Goal: Transaction & Acquisition: Book appointment/travel/reservation

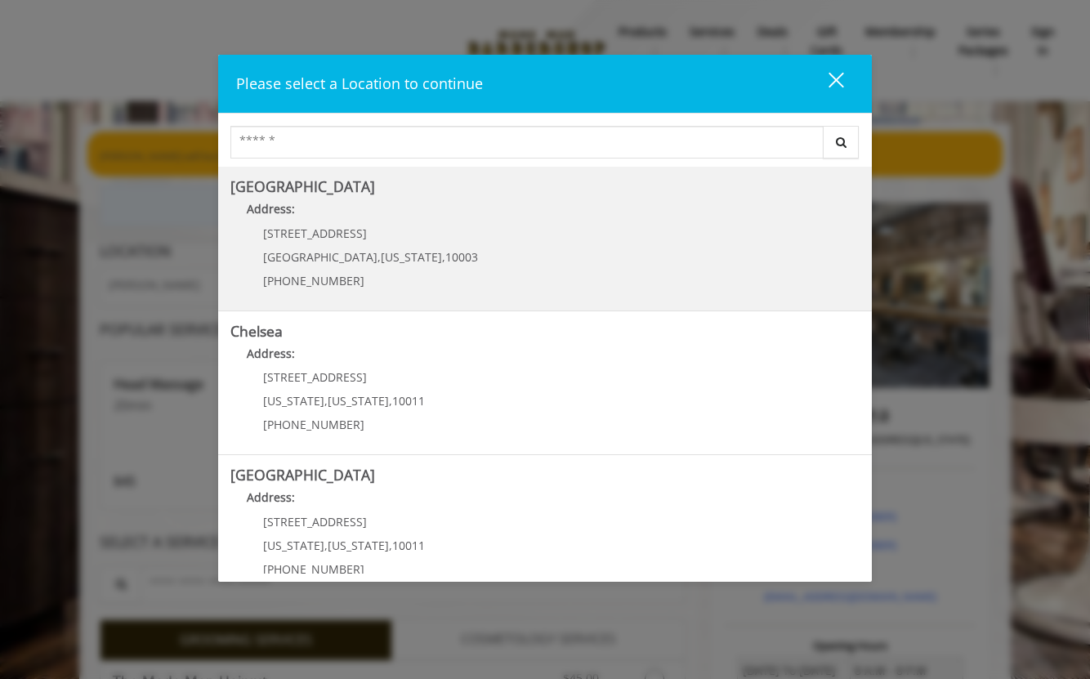
click at [450, 252] on Village "[GEOGRAPHIC_DATA] Address: [STREET_ADDRESS][US_STATE] (212) 598-1840" at bounding box center [544, 238] width 629 height 119
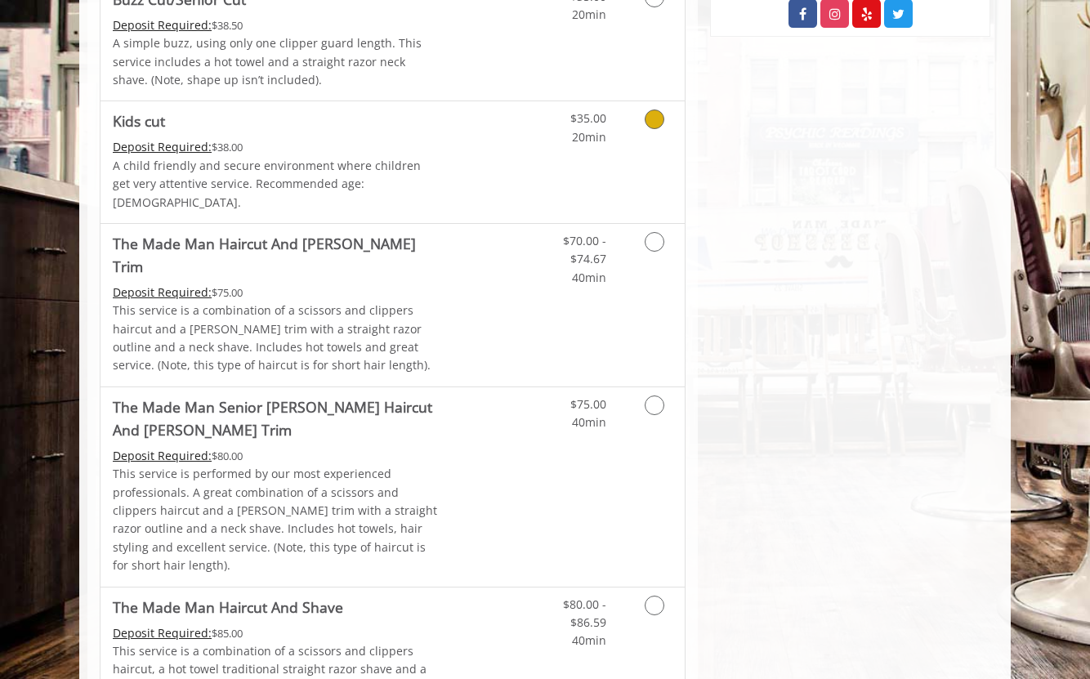
scroll to position [1029, 0]
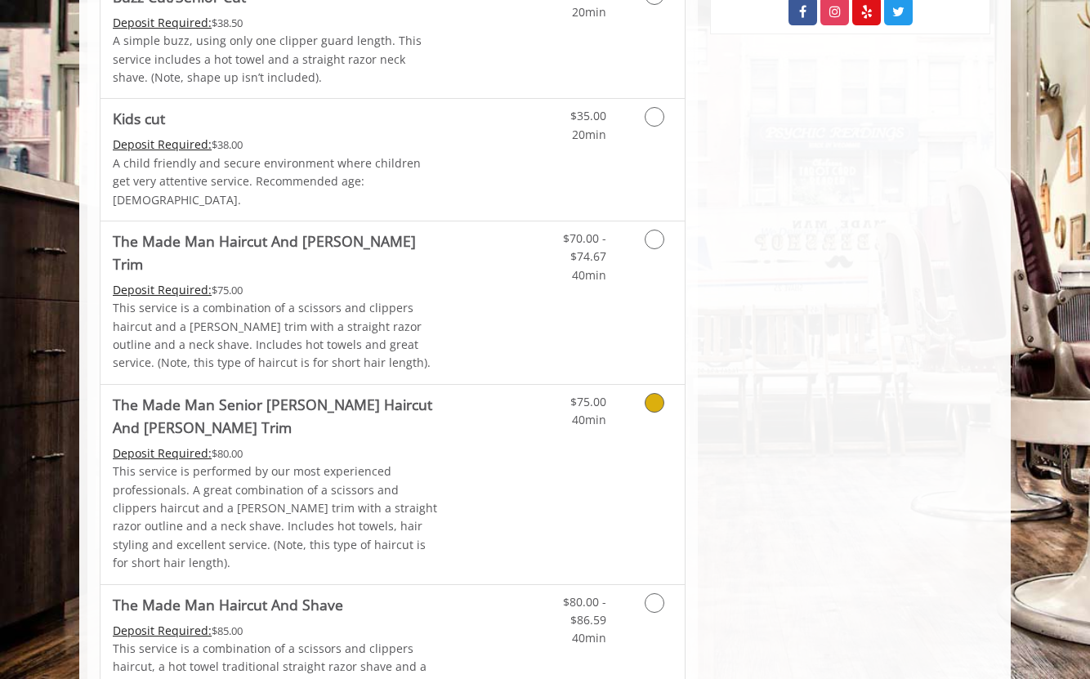
click at [528, 385] on div "$75.00 40min" at bounding box center [572, 407] width 92 height 45
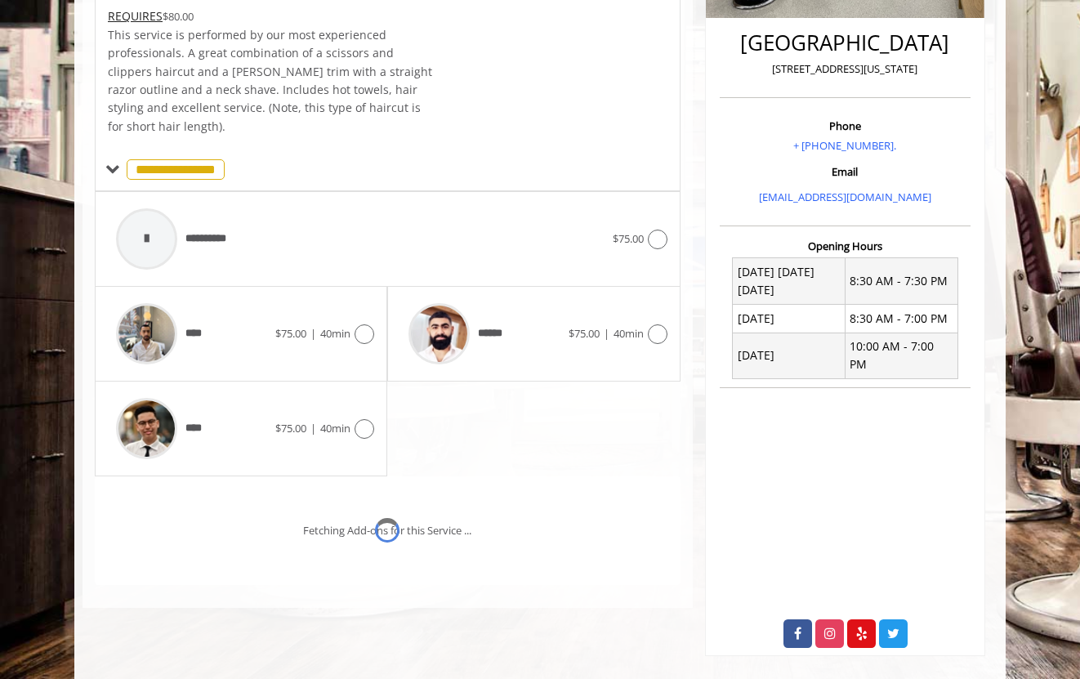
scroll to position [426, 0]
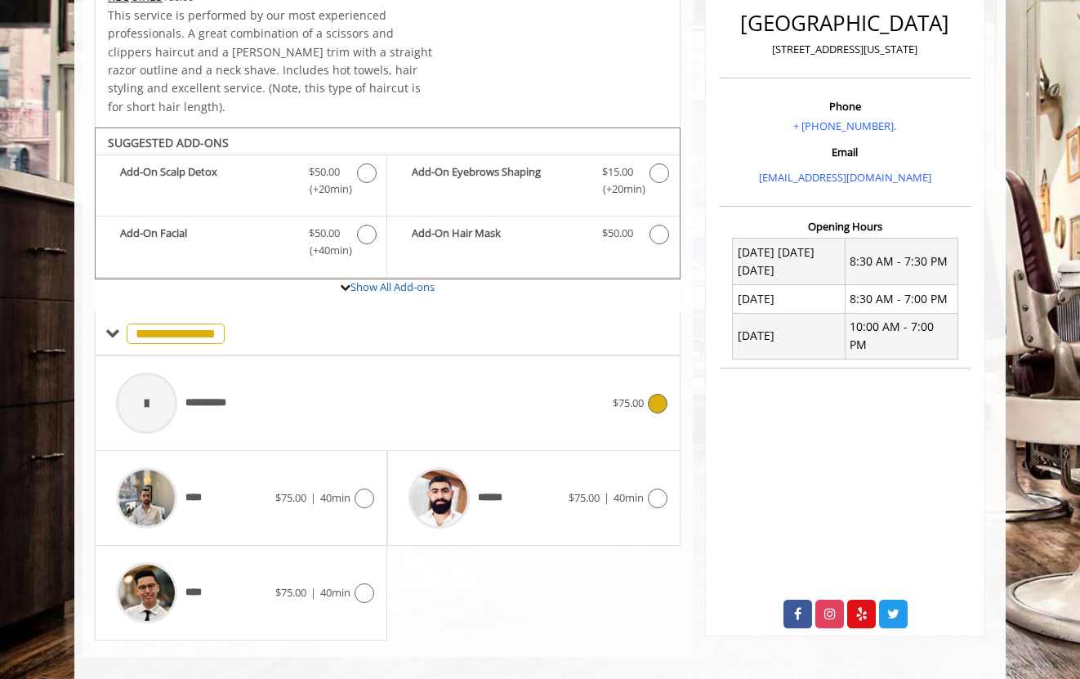
click at [522, 374] on div "**********" at bounding box center [360, 403] width 505 height 78
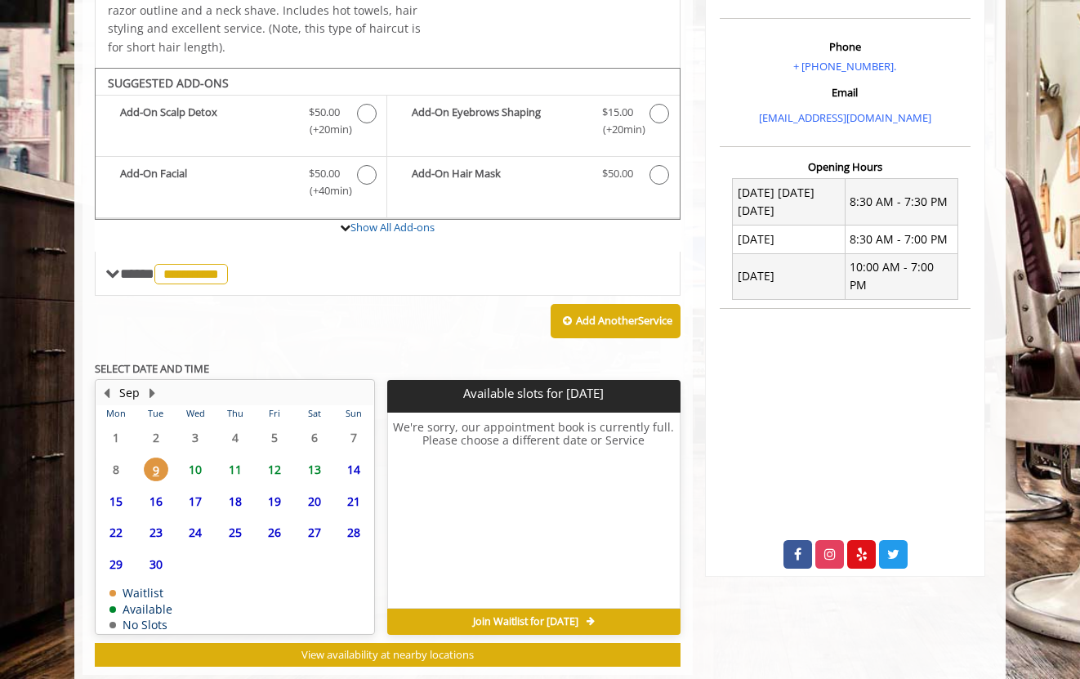
scroll to position [503, 0]
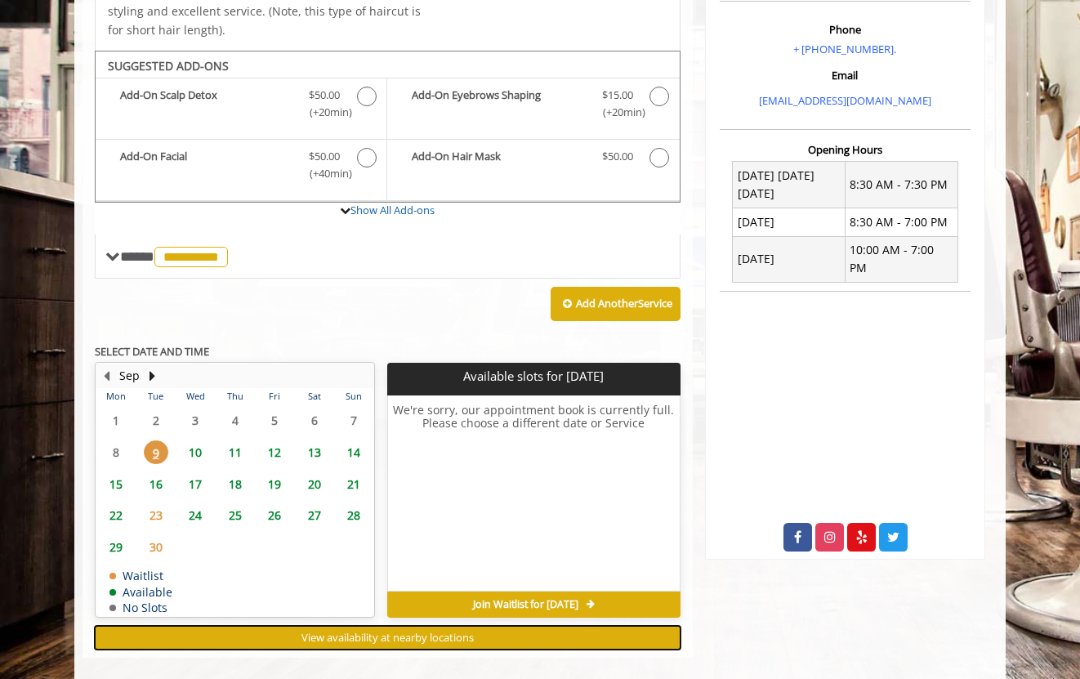
click at [388, 630] on span "View availability at nearby locations" at bounding box center [387, 637] width 172 height 15
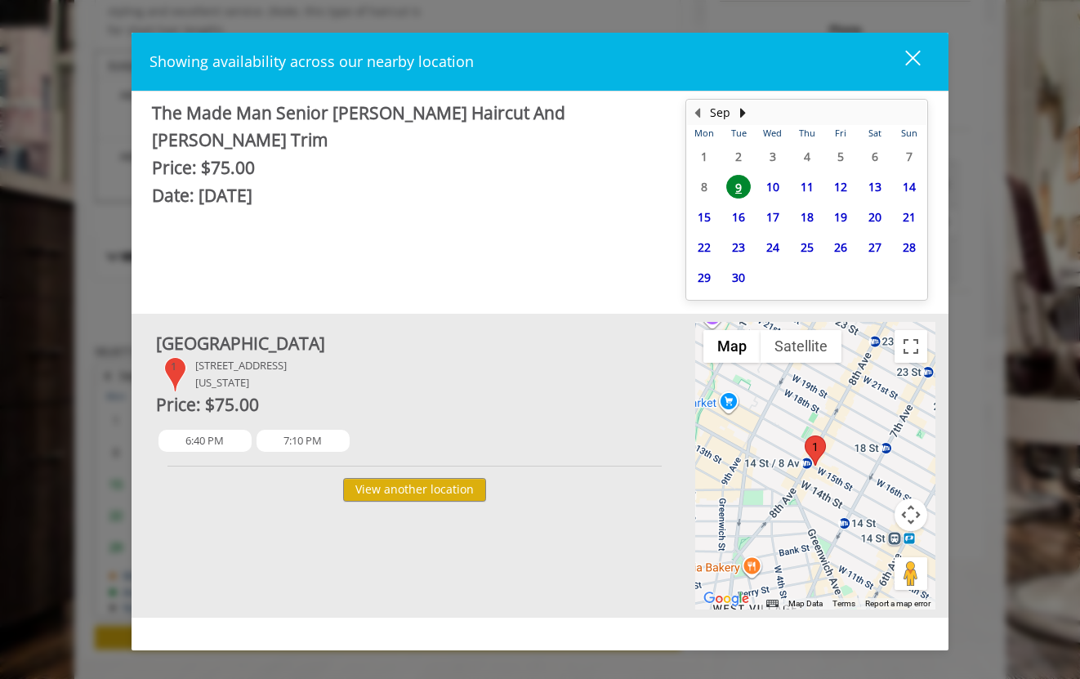
drag, startPoint x: 322, startPoint y: 341, endPoint x: 156, endPoint y: 341, distance: 165.8
click at [156, 341] on div "[GEOGRAPHIC_DATA]" at bounding box center [414, 344] width 517 height 28
copy div "[GEOGRAPHIC_DATA]"
